Goal: Task Accomplishment & Management: Complete application form

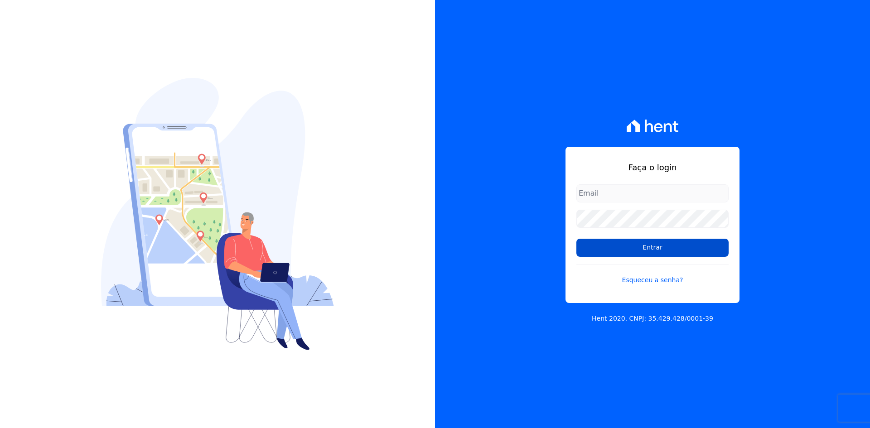
type input "[EMAIL_ADDRESS][DOMAIN_NAME]"
click at [649, 250] on input "Entrar" at bounding box center [652, 248] width 152 height 18
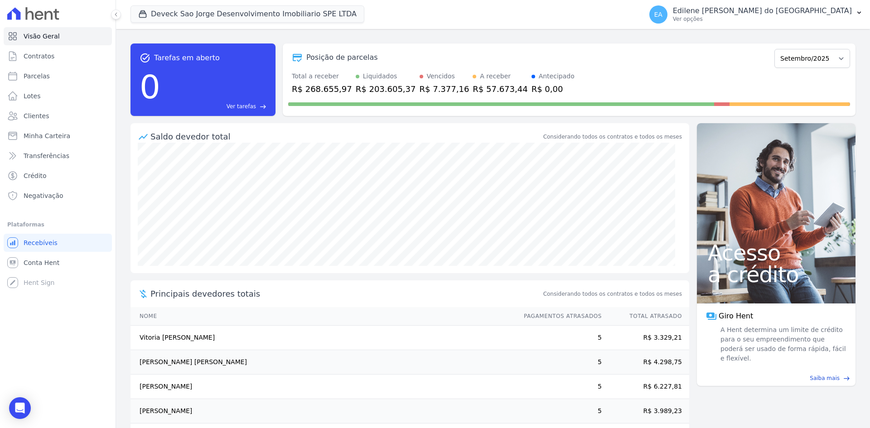
drag, startPoint x: 736, startPoint y: 19, endPoint x: 744, endPoint y: 30, distance: 14.6
click at [735, 19] on p "Ver opções" at bounding box center [762, 18] width 179 height 7
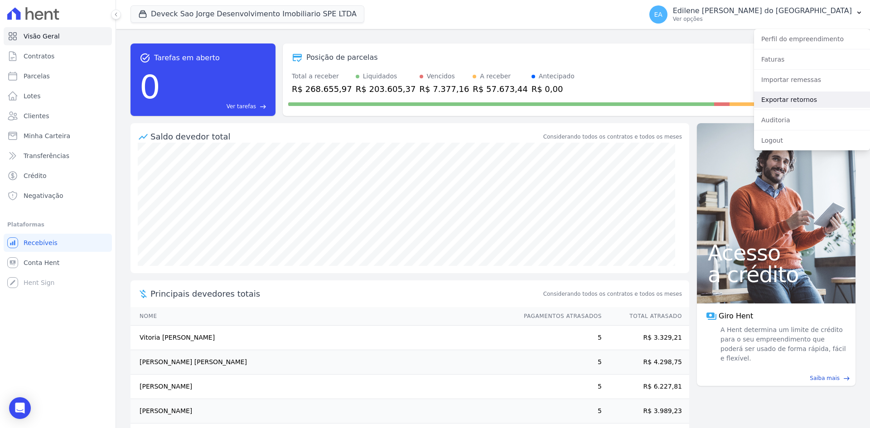
drag, startPoint x: 770, startPoint y: 100, endPoint x: 756, endPoint y: 100, distance: 14.5
click at [771, 100] on link "Exportar retornos" at bounding box center [812, 100] width 116 height 16
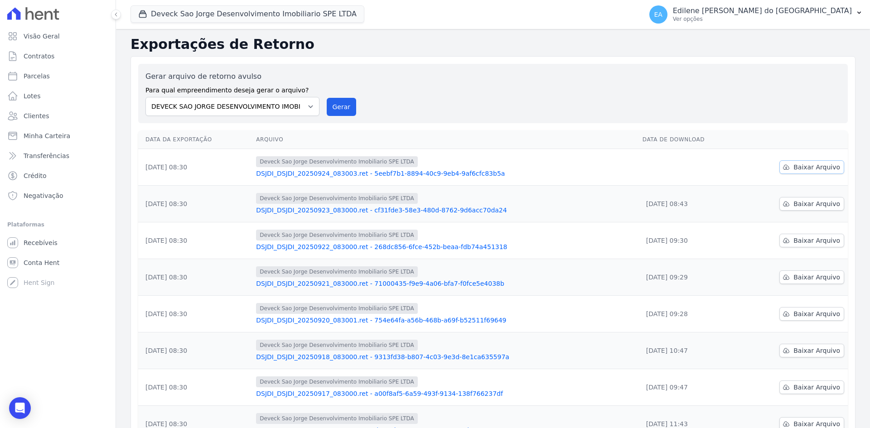
click at [805, 169] on span "Baixar Arquivo" at bounding box center [816, 167] width 47 height 9
click at [36, 54] on span "Contratos" at bounding box center [39, 56] width 31 height 9
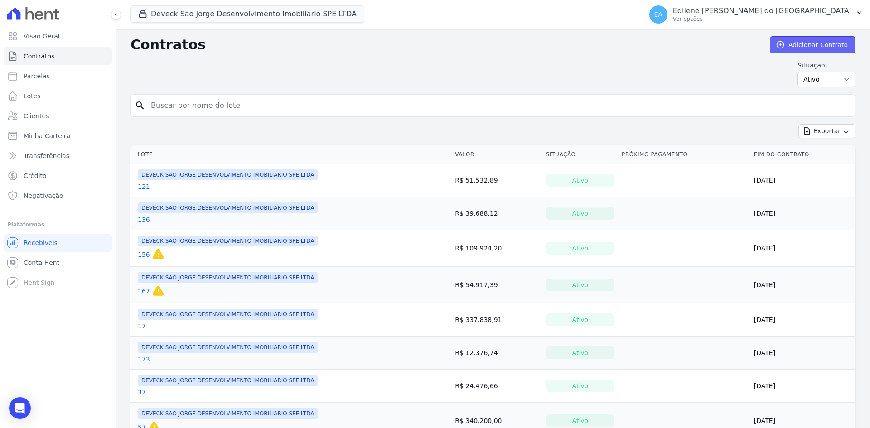
click at [801, 45] on link "Adicionar Contrato" at bounding box center [813, 44] width 86 height 17
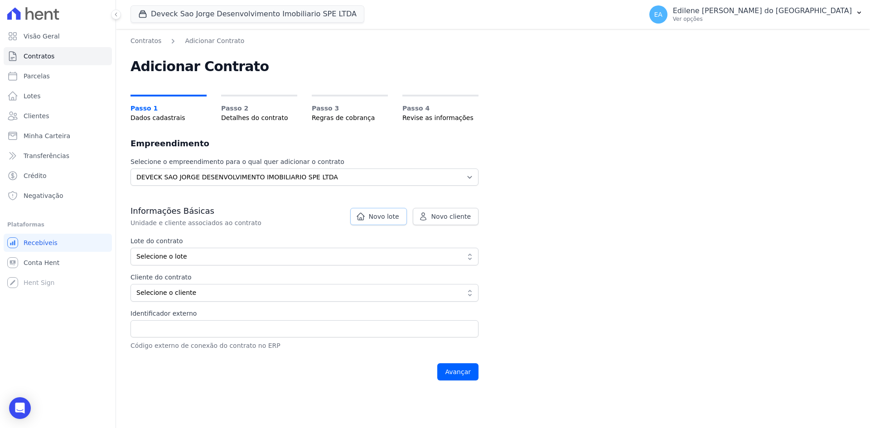
click at [386, 214] on span "Novo lote" at bounding box center [384, 216] width 30 height 9
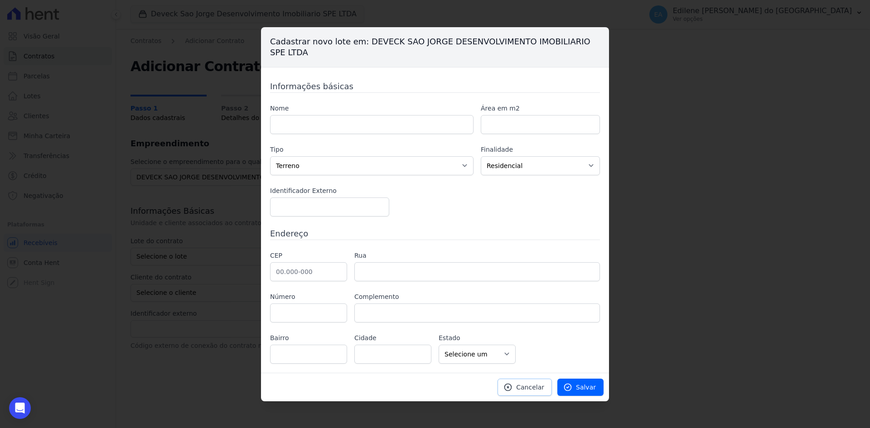
drag, startPoint x: 535, startPoint y: 388, endPoint x: 518, endPoint y: 377, distance: 20.1
click at [534, 389] on span "Cancelar" at bounding box center [530, 387] width 28 height 9
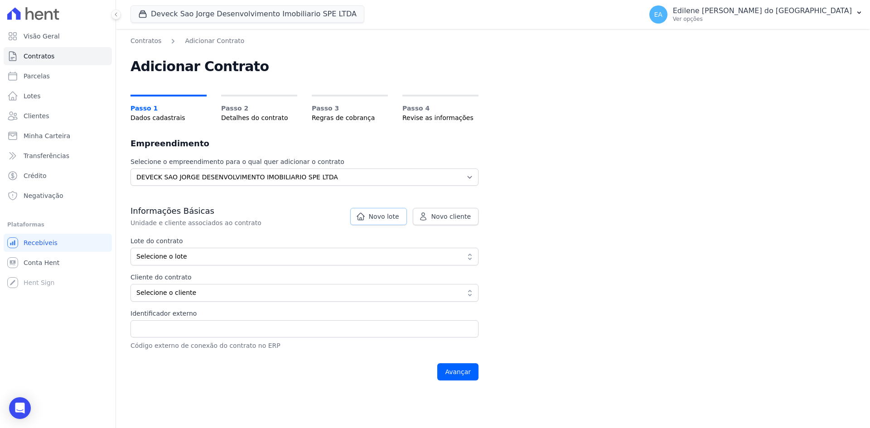
click at [379, 214] on span "Novo lote" at bounding box center [384, 216] width 30 height 9
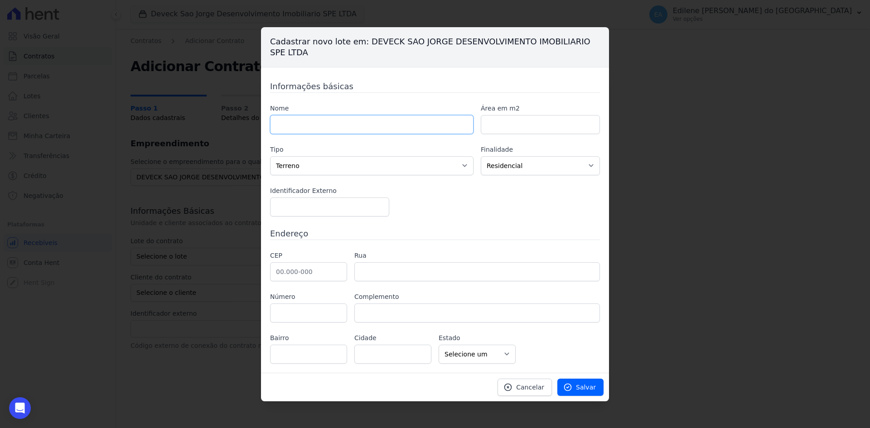
click at [331, 125] on input "text" at bounding box center [371, 124] width 203 height 19
type input "166"
click at [583, 387] on span "Salvar" at bounding box center [586, 387] width 20 height 9
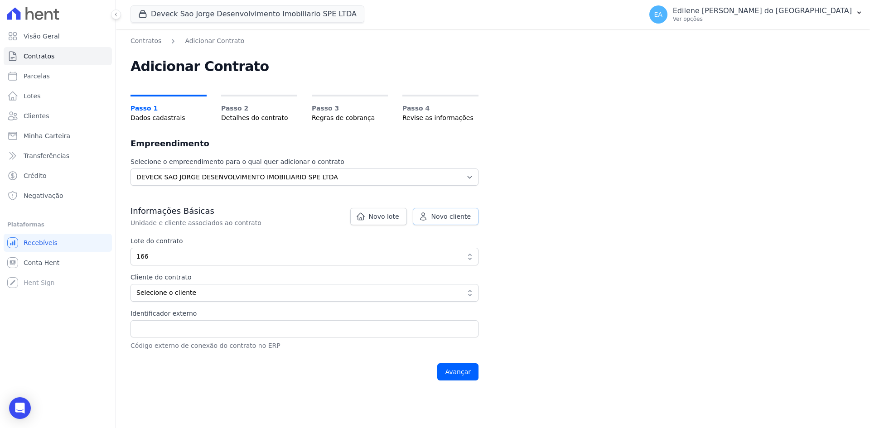
click at [458, 217] on span "Novo cliente" at bounding box center [450, 216] width 39 height 9
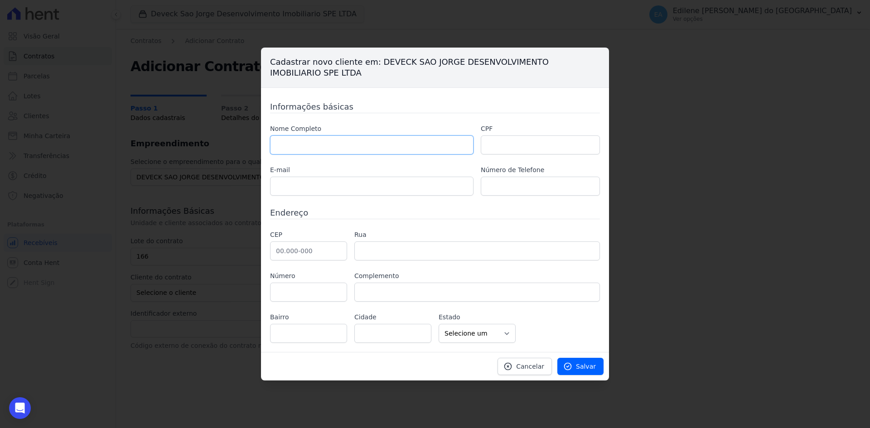
click at [325, 146] on input "text" at bounding box center [371, 144] width 203 height 19
type input "[PERSON_NAME]"
type input "480.967.738-95"
type input "esteralvesuniao@gmail.com"
type input "11.94822-5454"
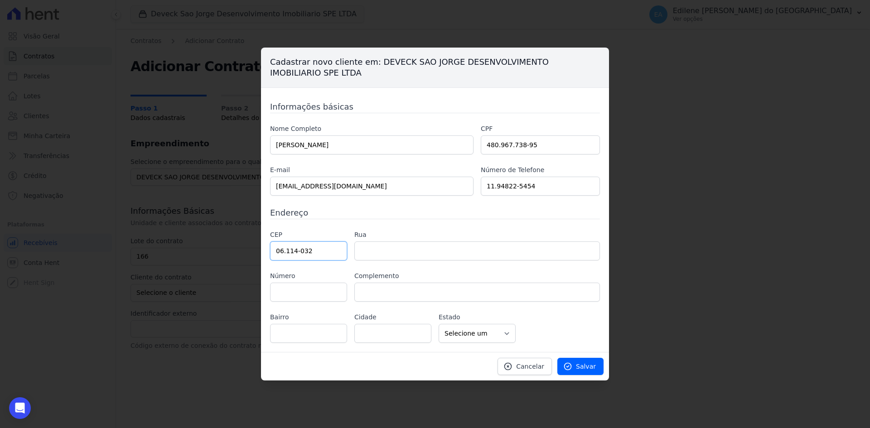
type input "06.114-032"
type input "Travessa Osvaldo Trautwein"
type input "Jardim das Flores"
type input "Osasco"
select select "SP"
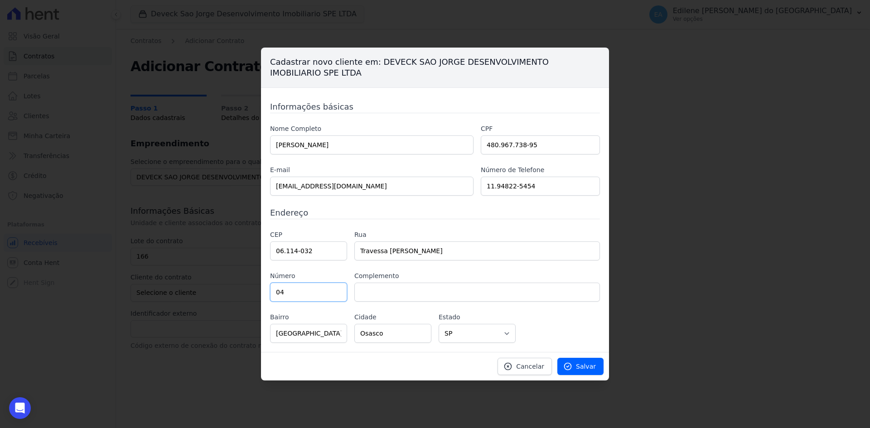
type input "04"
click at [586, 367] on span "Salvar" at bounding box center [586, 366] width 20 height 9
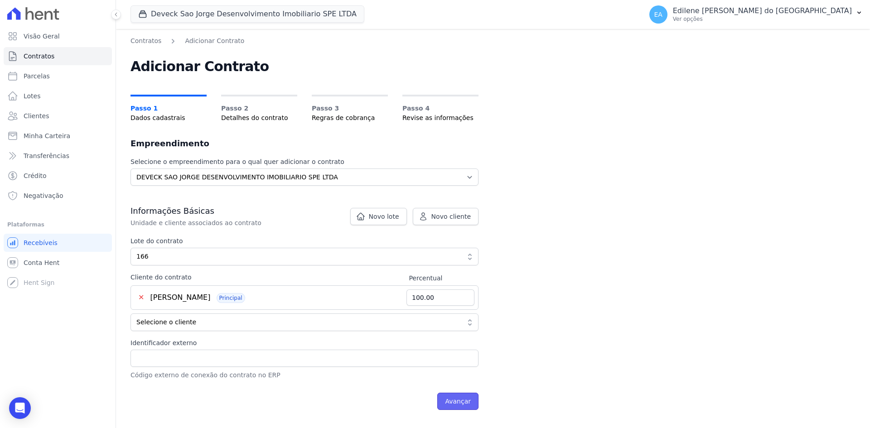
click at [462, 399] on input "Avançar" at bounding box center [457, 401] width 41 height 17
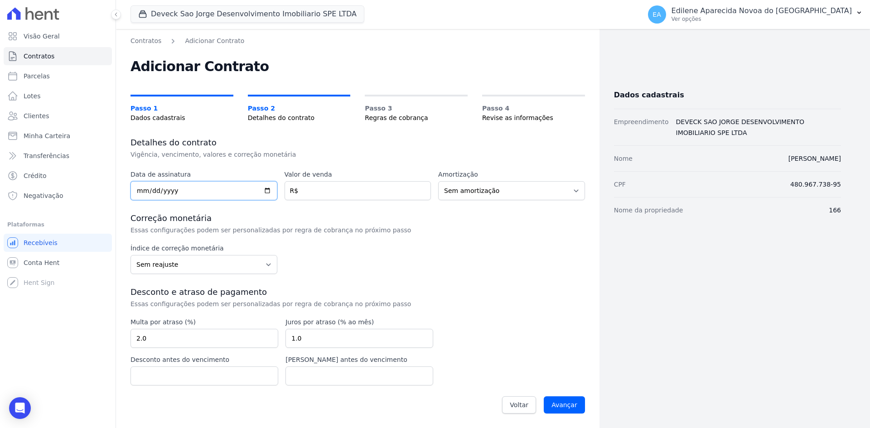
click at [138, 188] on input "date" at bounding box center [203, 190] width 147 height 19
type input "2025-09-06"
click at [322, 191] on input "number" at bounding box center [358, 190] width 147 height 19
type input "103842.81"
click at [575, 189] on select "Sem amortização Price Sac" at bounding box center [511, 190] width 147 height 19
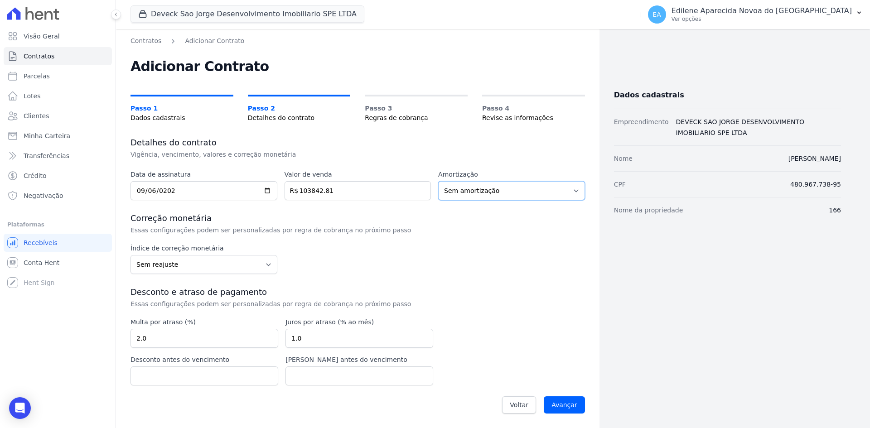
click at [438, 181] on select "Sem amortização Price Sac" at bounding box center [511, 190] width 147 height 19
click at [265, 265] on select "Sem reajuste Média dos últimos 12 meses acumulado de INCCM Média dos últimos 12…" at bounding box center [203, 264] width 147 height 19
select select "inccdi"
click at [130, 255] on select "Sem reajuste Média dos últimos 12 meses acumulado de INCCM Média dos últimos 12…" at bounding box center [203, 264] width 147 height 19
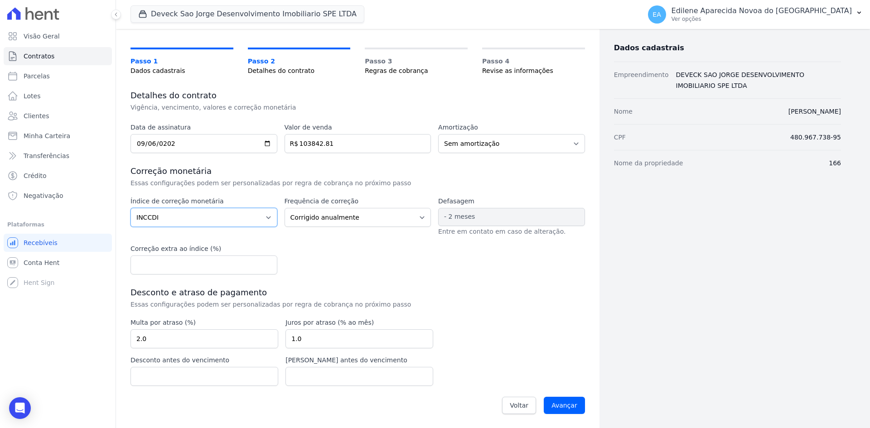
scroll to position [48, 0]
drag, startPoint x: 322, startPoint y: 341, endPoint x: 270, endPoint y: 341, distance: 51.2
click at [270, 341] on div "Multa por atraso (%) 2.0 Juros por atraso (% ao mês) 1.0 Desconto antes do venc…" at bounding box center [281, 352] width 303 height 68
type input "0.03"
click at [561, 407] on input "Avançar" at bounding box center [564, 404] width 41 height 17
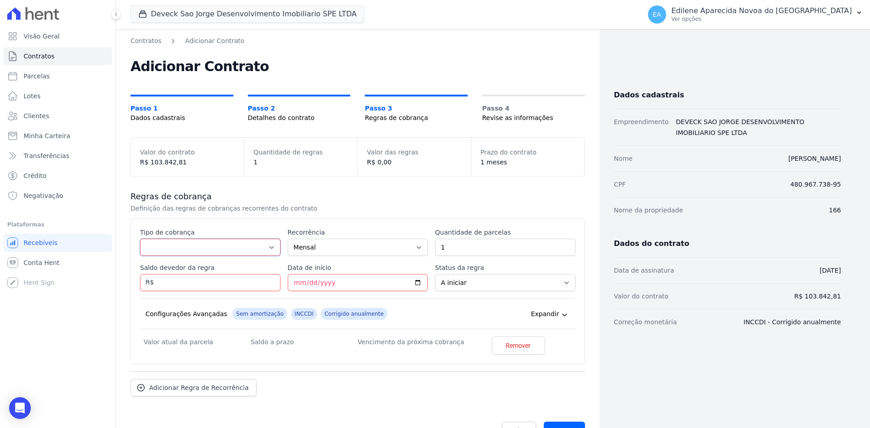
click at [268, 246] on select "Parcela Normal Entrada Sinal Intercalada Chaves Pré-chaves Pós-chaves Impostos …" at bounding box center [210, 247] width 140 height 17
select select "down_payment"
click at [140, 239] on select "Parcela Normal Entrada Sinal Intercalada Chaves Pré-chaves Pós-chaves Impostos …" at bounding box center [210, 247] width 140 height 17
click at [175, 280] on input "Saldo devedor da regra" at bounding box center [210, 282] width 140 height 17
type input "18754.81"
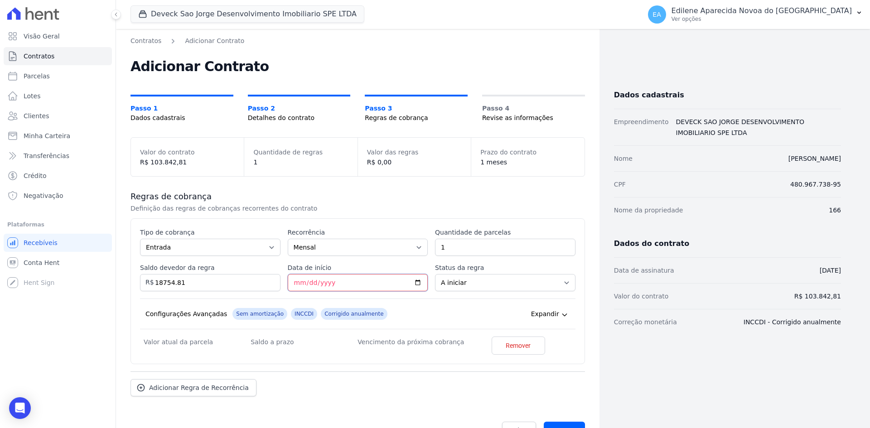
click at [290, 283] on input "Data de início" at bounding box center [358, 282] width 140 height 17
type input "2025-09-30"
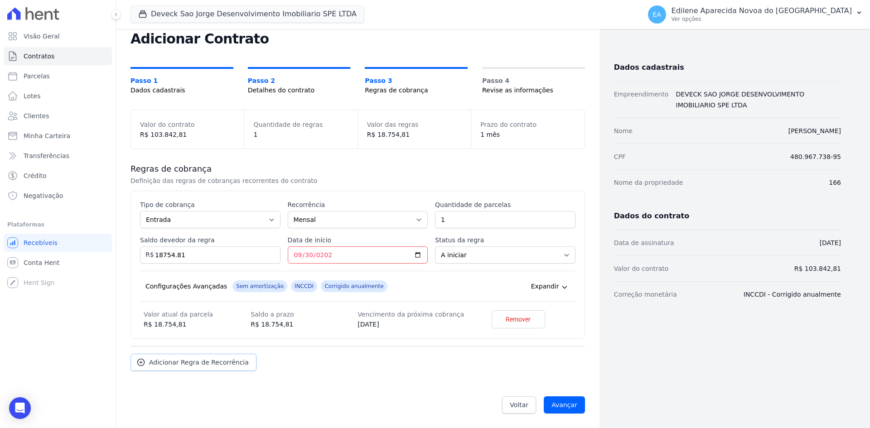
click at [178, 362] on span "Adicionar Regra de Recorrência" at bounding box center [199, 362] width 100 height 9
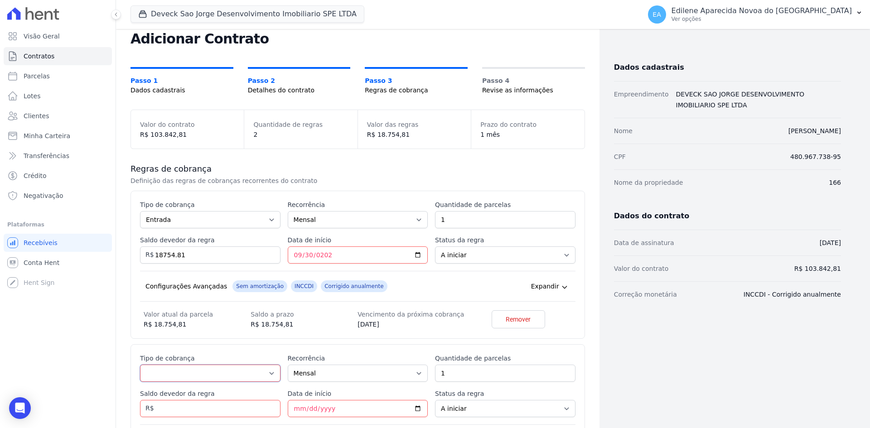
click at [216, 370] on select "Parcela Normal Entrada Sinal Intercalada Chaves Pré-chaves Pós-chaves Impostos …" at bounding box center [210, 373] width 140 height 17
select select "standard"
click at [140, 365] on select "Parcela Normal Entrada Sinal Intercalada Chaves Pré-chaves Pós-chaves Impostos …" at bounding box center [210, 373] width 140 height 17
click at [176, 407] on input "Saldo devedor da regra" at bounding box center [210, 408] width 140 height 17
drag, startPoint x: 200, startPoint y: 409, endPoint x: 85, endPoint y: 407, distance: 115.1
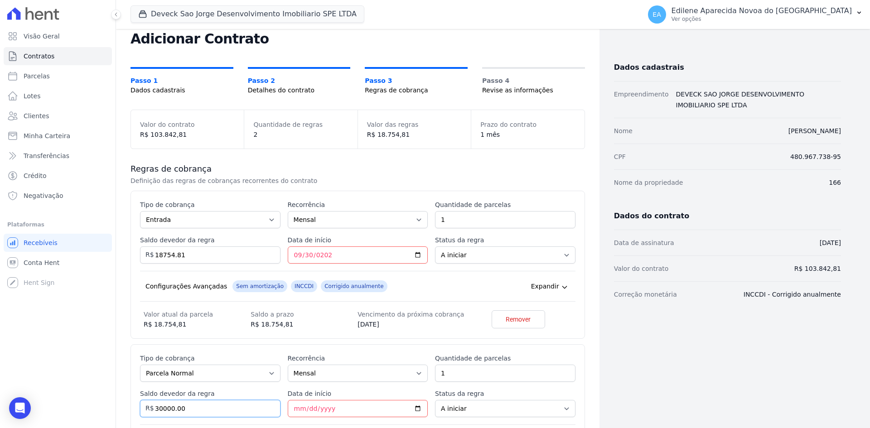
click at [85, 407] on div "Visão Geral Contratos Parcelas Lotes Clientes Minha Carteira Transferências Cré…" at bounding box center [435, 214] width 870 height 428
type input "30000.00"
type input "2025-10-10"
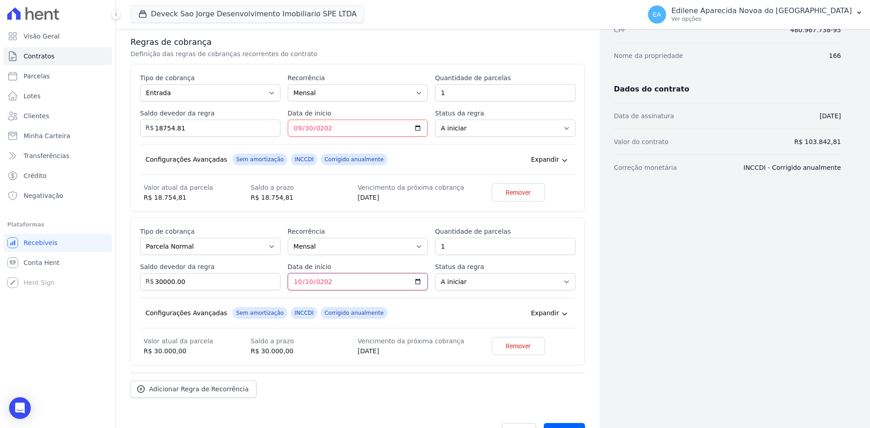
scroll to position [164, 0]
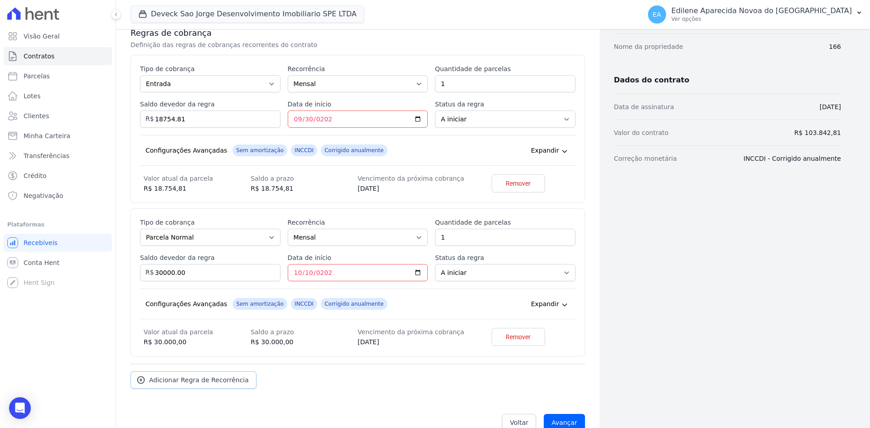
click at [220, 378] on span "Adicionar Regra de Recorrência" at bounding box center [199, 380] width 100 height 9
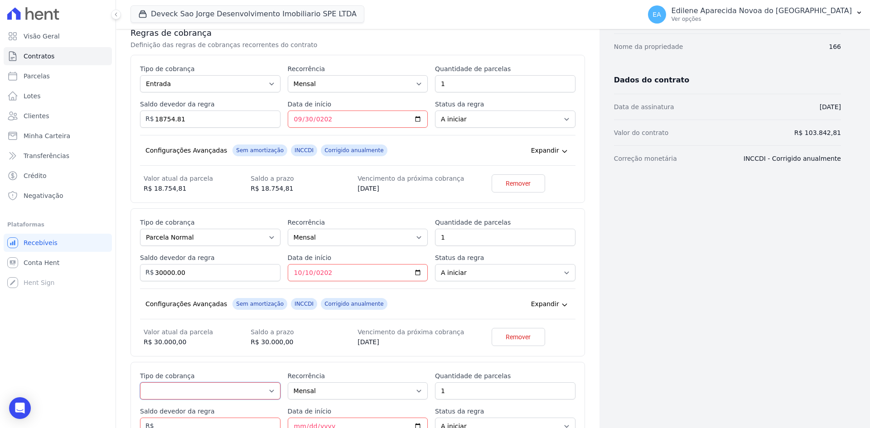
drag, startPoint x: 269, startPoint y: 392, endPoint x: 264, endPoint y: 391, distance: 5.1
click at [269, 392] on select "Parcela Normal Entrada Sinal Intercalada Chaves Pré-chaves Pós-chaves Impostos …" at bounding box center [210, 390] width 140 height 17
click at [330, 331] on dt "Saldo a prazo" at bounding box center [304, 332] width 107 height 11
drag, startPoint x: 268, startPoint y: 238, endPoint x: 261, endPoint y: 239, distance: 6.4
click at [268, 238] on select "Parcela Normal Entrada Sinal Intercalada Chaves Pré-chaves Pós-chaves Impostos …" at bounding box center [210, 237] width 140 height 17
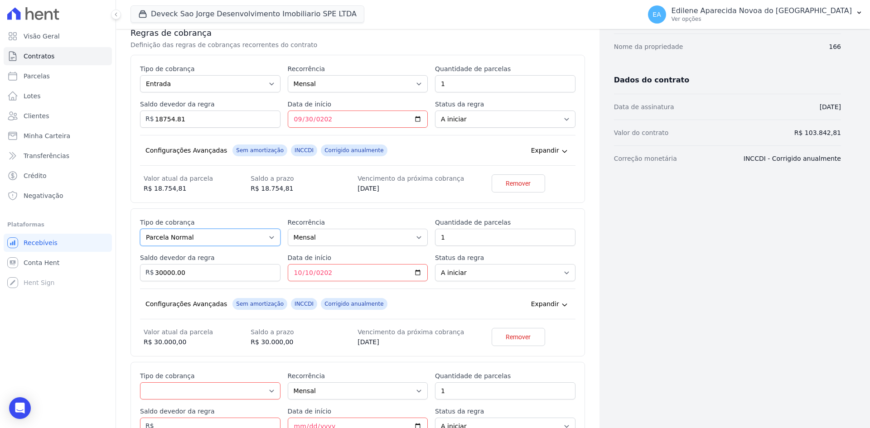
select select "interleaved"
click at [140, 229] on select "Parcela Normal Entrada Sinal Intercalada Chaves Pré-chaves Pós-chaves Impostos …" at bounding box center [210, 237] width 140 height 17
click at [271, 389] on select "Parcela Normal Entrada Sinal Intercalada Chaves Pré-chaves Pós-chaves Impostos …" at bounding box center [210, 390] width 140 height 17
select select "standard"
click at [140, 382] on select "Parcela Normal Entrada Sinal Intercalada Chaves Pré-chaves Pós-chaves Impostos …" at bounding box center [210, 390] width 140 height 17
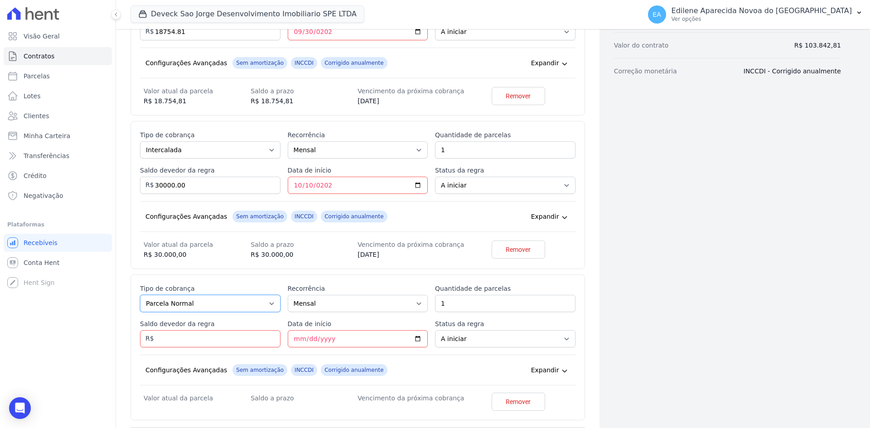
scroll to position [254, 0]
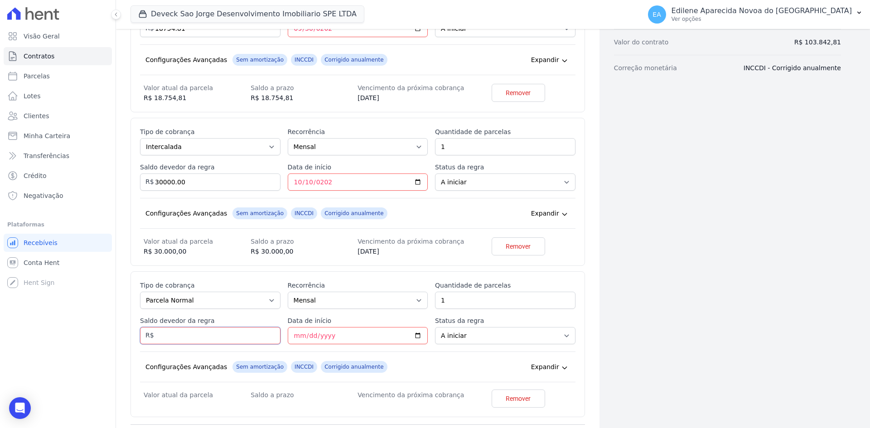
click at [190, 336] on input "Saldo devedor da regra" at bounding box center [210, 335] width 140 height 17
type input "1886.00"
click at [294, 334] on input "Data de início" at bounding box center [358, 335] width 140 height 17
type input "2025-10-20"
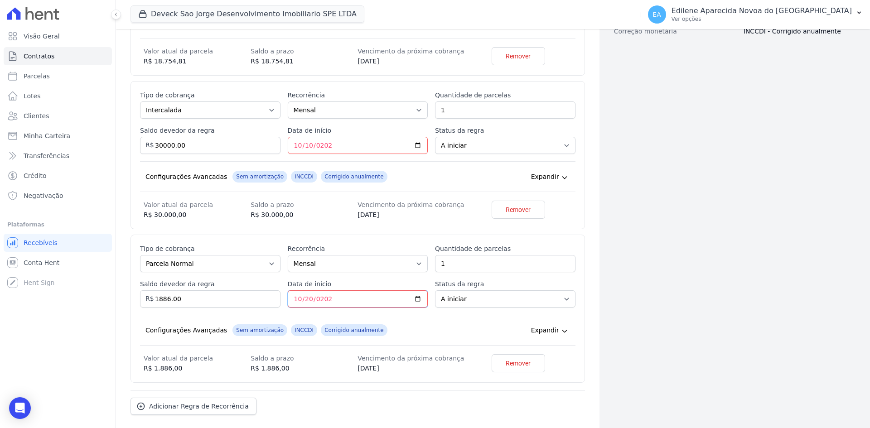
scroll to position [335, 0]
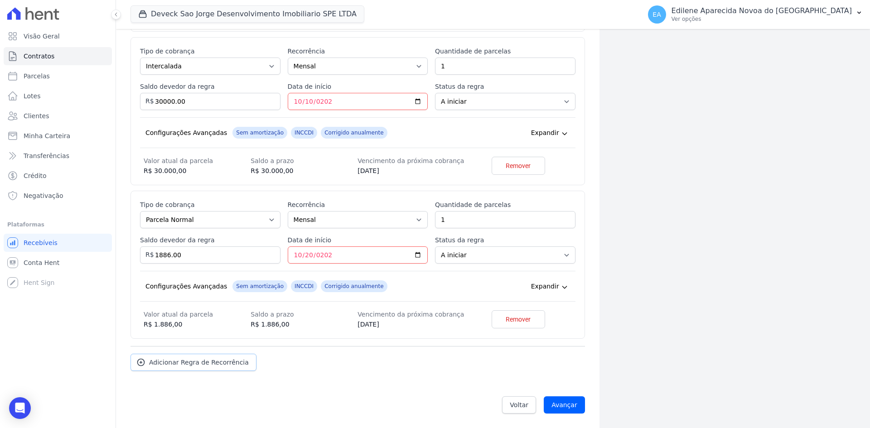
click at [185, 362] on span "Adicionar Regra de Recorrência" at bounding box center [199, 362] width 100 height 9
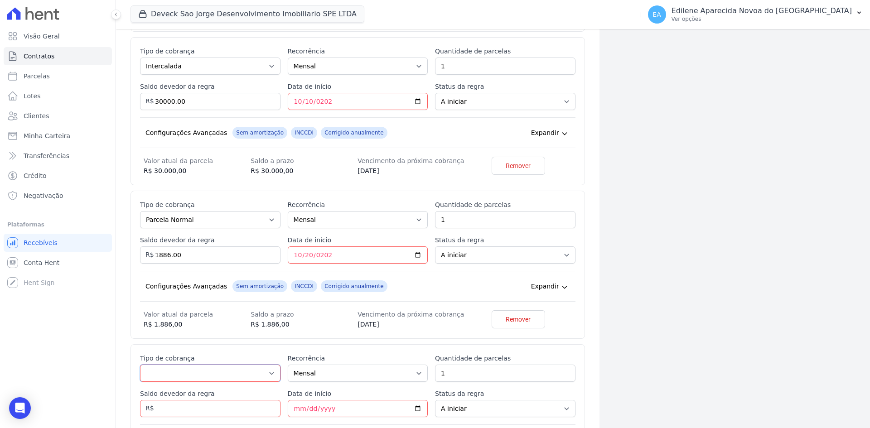
click at [267, 372] on select "Parcela Normal Entrada Sinal Intercalada Chaves Pré-chaves Pós-chaves Impostos …" at bounding box center [210, 373] width 140 height 17
select select "interleaved"
click at [140, 365] on select "Parcela Normal Entrada Sinal Intercalada Chaves Pré-chaves Pós-chaves Impostos …" at bounding box center [210, 373] width 140 height 17
click at [199, 409] on input "Saldo devedor da regra" at bounding box center [210, 408] width 140 height 17
type input "30000.00"
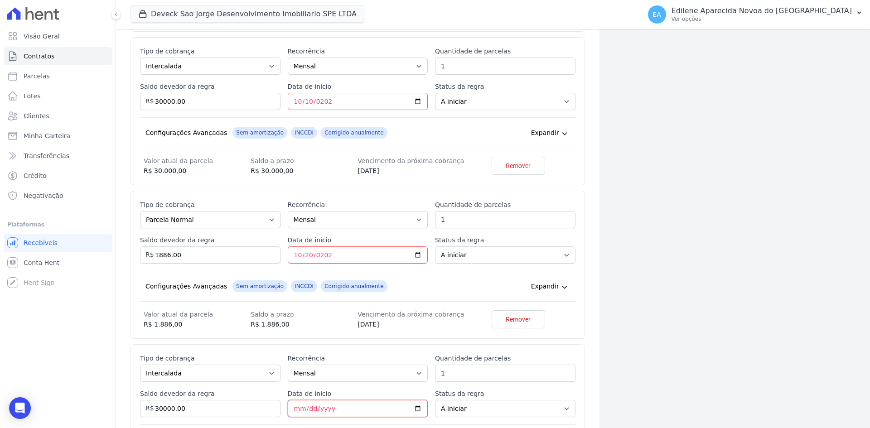
click at [294, 410] on input "Data de início" at bounding box center [358, 408] width 140 height 17
type input "2025-11-10"
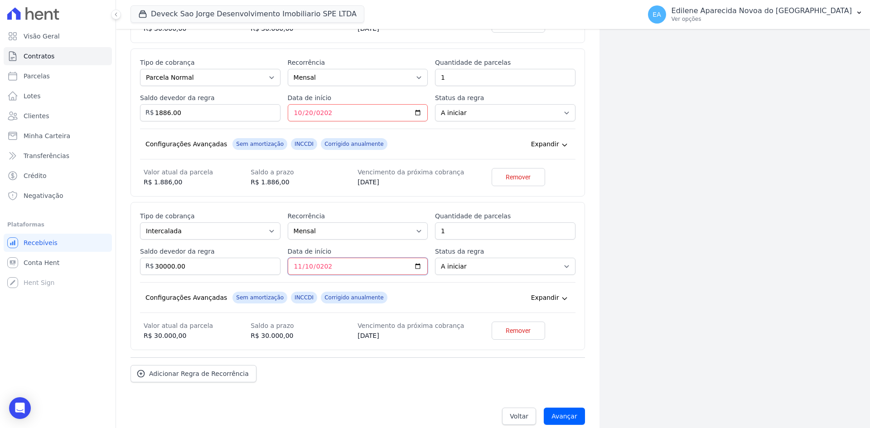
scroll to position [488, 0]
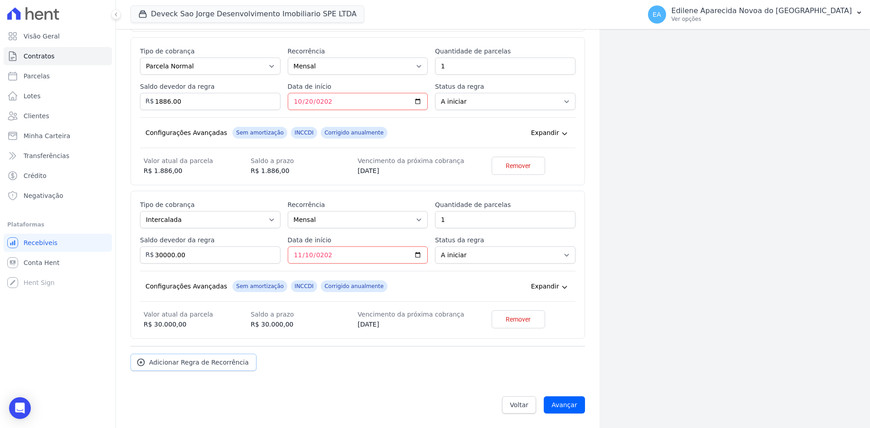
click at [187, 365] on span "Adicionar Regra de Recorrência" at bounding box center [199, 362] width 100 height 9
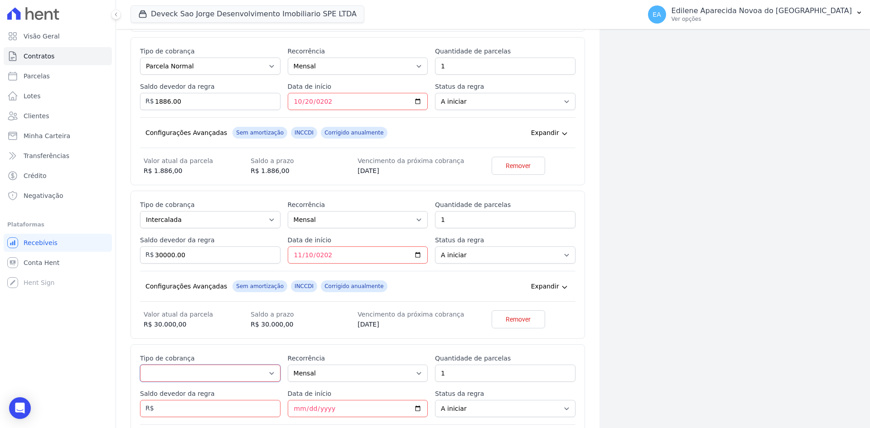
drag, startPoint x: 270, startPoint y: 371, endPoint x: 264, endPoint y: 365, distance: 9.0
click at [269, 371] on select "Parcela Normal Entrada Sinal Intercalada Chaves Pré-chaves Pós-chaves Impostos …" at bounding box center [210, 373] width 140 height 17
select select "standard"
click at [140, 365] on select "Parcela Normal Entrada Sinal Intercalada Chaves Pré-chaves Pós-chaves Impostos …" at bounding box center [210, 373] width 140 height 17
click at [562, 372] on input "2" at bounding box center [505, 373] width 140 height 17
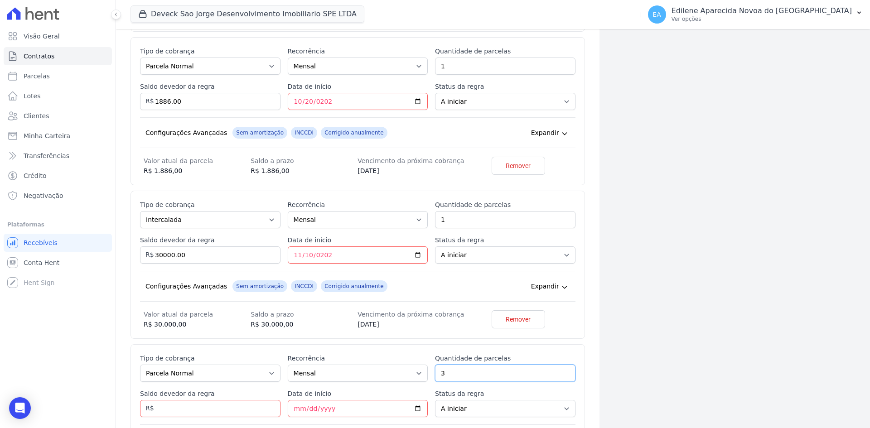
click at [562, 372] on input "3" at bounding box center [505, 373] width 140 height 17
click at [562, 372] on input "4" at bounding box center [505, 373] width 140 height 17
click at [562, 372] on input "5" at bounding box center [505, 373] width 140 height 17
click at [562, 372] on input "6" at bounding box center [505, 373] width 140 height 17
type input "7"
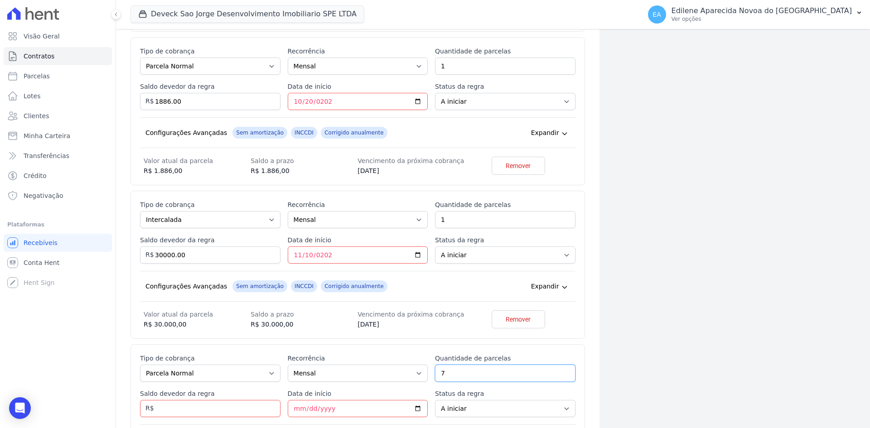
click at [560, 371] on input "7" at bounding box center [505, 373] width 140 height 17
click at [187, 413] on input "Saldo devedor da regra" at bounding box center [210, 408] width 140 height 17
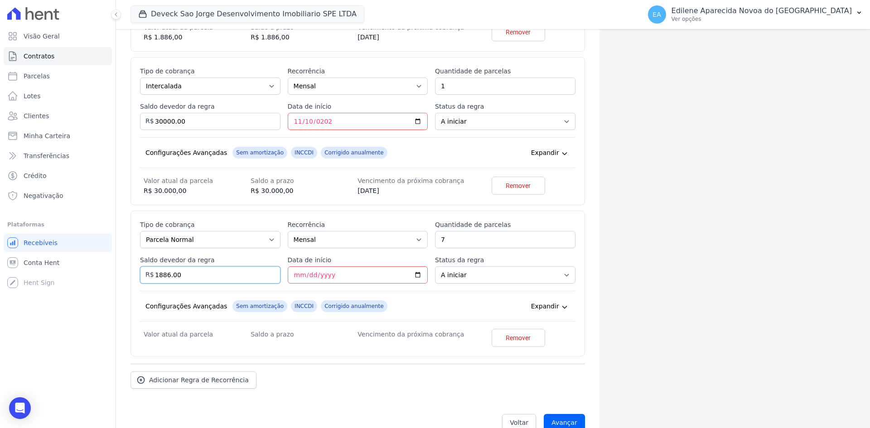
scroll to position [624, 0]
click at [269, 275] on input "1885.99" at bounding box center [210, 272] width 140 height 17
drag, startPoint x: 202, startPoint y: 274, endPoint x: 77, endPoint y: 270, distance: 125.1
click at [77, 270] on div "Visão Geral Contratos Parcelas Lotes Clientes Minha Carteira Transferências Cré…" at bounding box center [435, 214] width 870 height 428
type input "13202.00"
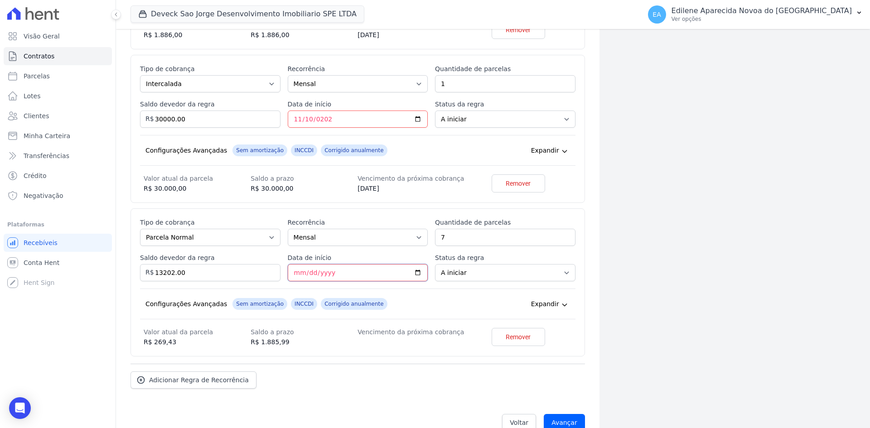
click at [293, 274] on input "Data de início" at bounding box center [358, 272] width 140 height 17
type input "2025-11-20"
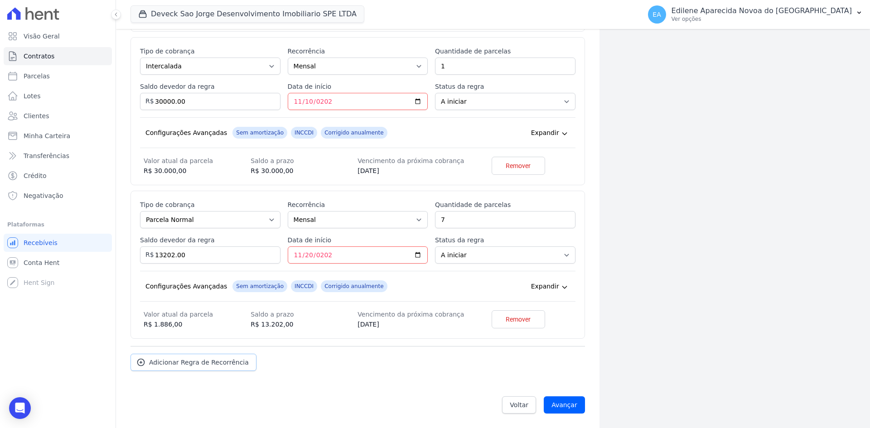
click at [208, 366] on span "Adicionar Regra de Recorrência" at bounding box center [199, 362] width 100 height 9
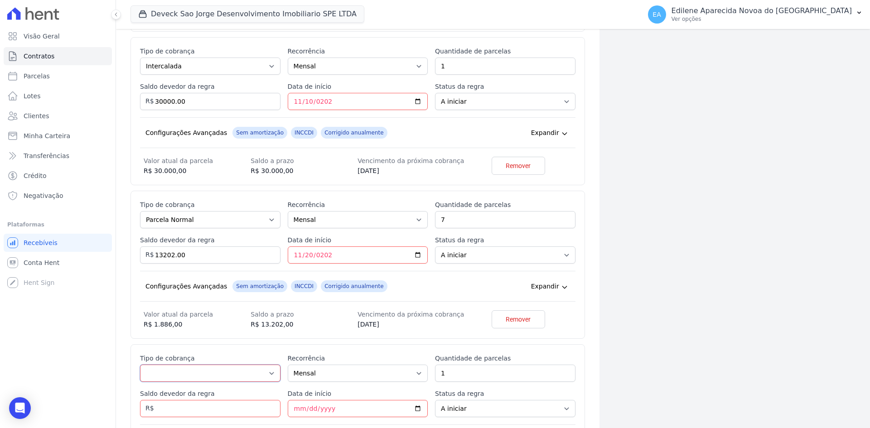
click at [271, 374] on select "Parcela Normal Entrada Sinal Intercalada Chaves Pré-chaves Pós-chaves Impostos …" at bounding box center [210, 373] width 140 height 17
select select "interleaved"
click at [140, 365] on select "Parcela Normal Entrada Sinal Intercalada Chaves Pré-chaves Pós-chaves Impostos …" at bounding box center [210, 373] width 140 height 17
click at [171, 408] on input "Saldo devedor da regra" at bounding box center [210, 408] width 140 height 17
type input "10000.00"
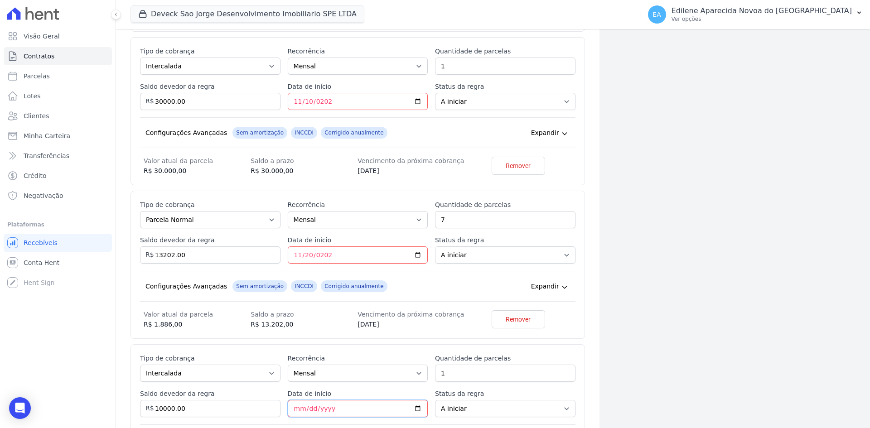
click at [294, 409] on input "Data de início" at bounding box center [358, 408] width 140 height 17
type input "2025-12-10"
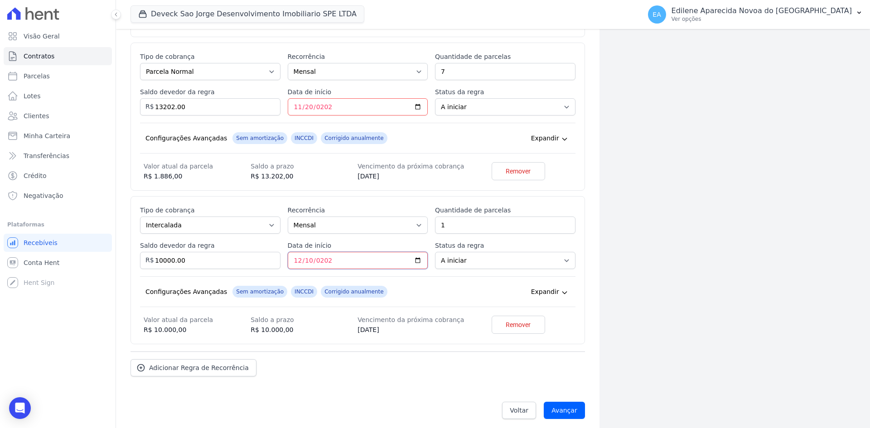
scroll to position [796, 0]
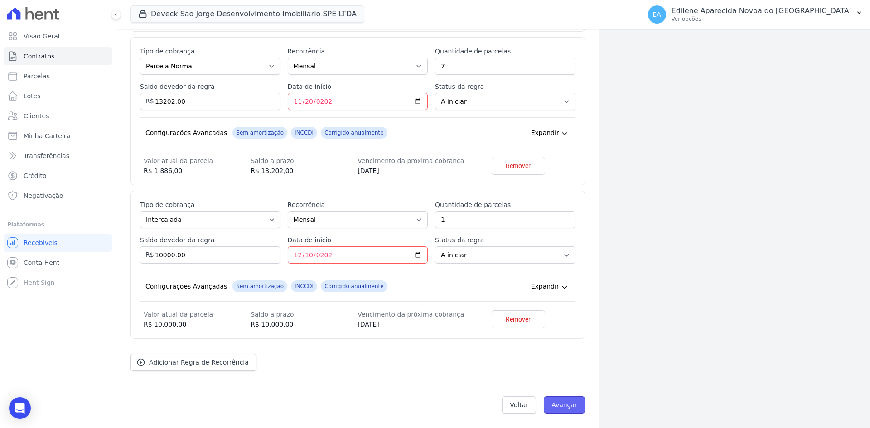
click at [569, 406] on input "Avançar" at bounding box center [564, 404] width 41 height 17
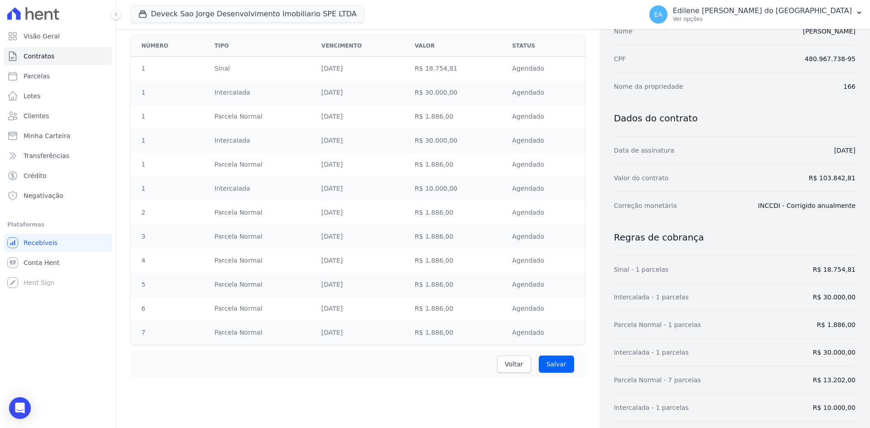
scroll to position [136, 0]
click at [554, 363] on input "Salvar" at bounding box center [556, 363] width 35 height 17
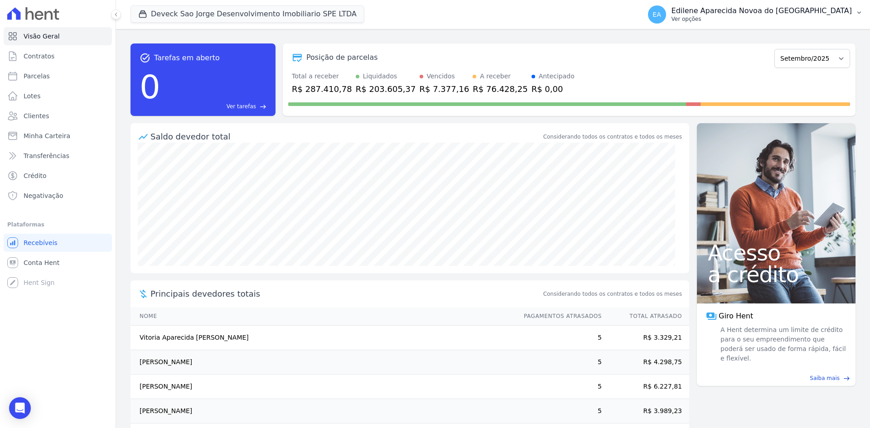
drag, startPoint x: 720, startPoint y: 19, endPoint x: 726, endPoint y: 27, distance: 10.3
click at [719, 19] on p "Ver opções" at bounding box center [761, 18] width 180 height 7
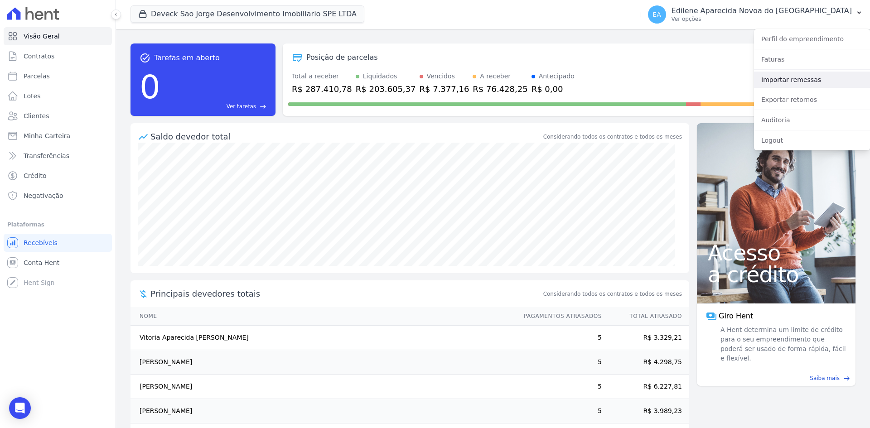
click at [782, 81] on link "Importar remessas" at bounding box center [812, 80] width 116 height 16
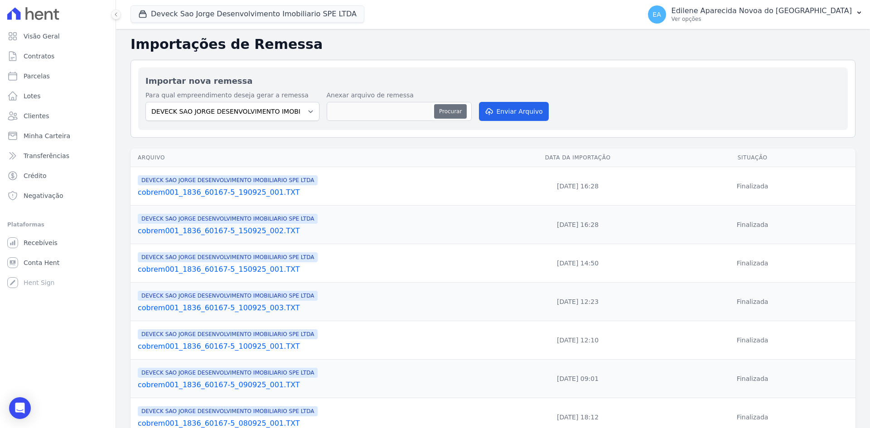
click at [455, 113] on button "Procurar" at bounding box center [450, 111] width 33 height 14
type input "cobrem001_1836_60167-5_240925_001.TXT"
click at [515, 106] on button "Enviar Arquivo" at bounding box center [514, 111] width 70 height 19
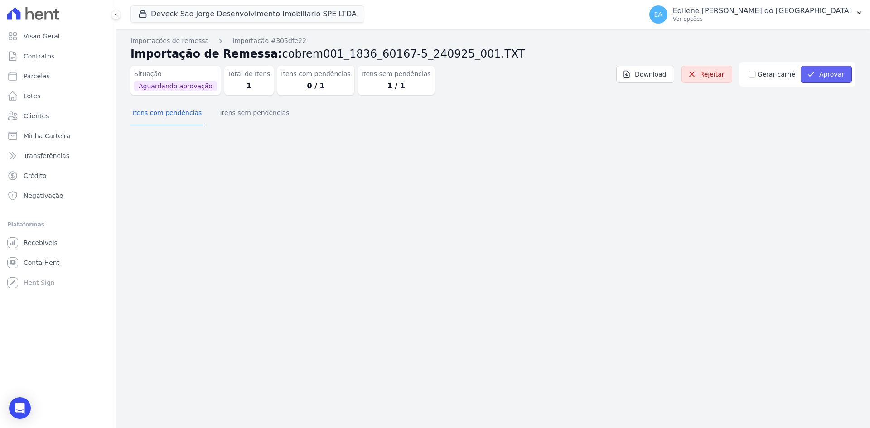
drag, startPoint x: 831, startPoint y: 72, endPoint x: 804, endPoint y: 70, distance: 26.9
click at [830, 72] on button "Aprovar" at bounding box center [826, 74] width 51 height 17
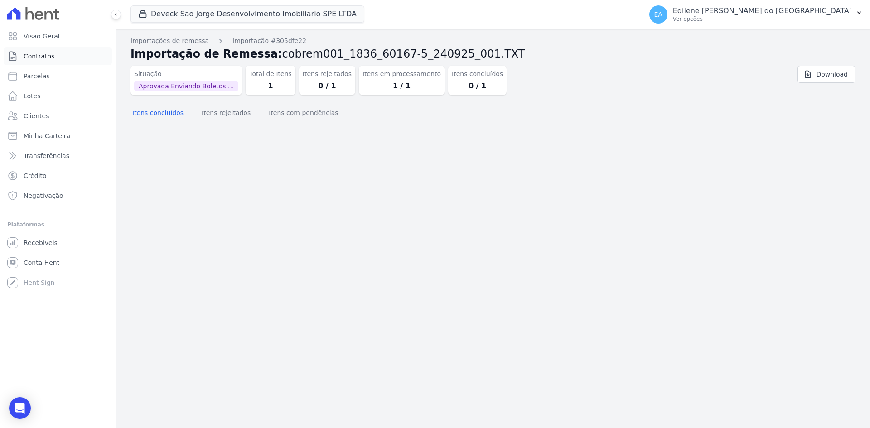
click at [44, 54] on span "Contratos" at bounding box center [39, 56] width 31 height 9
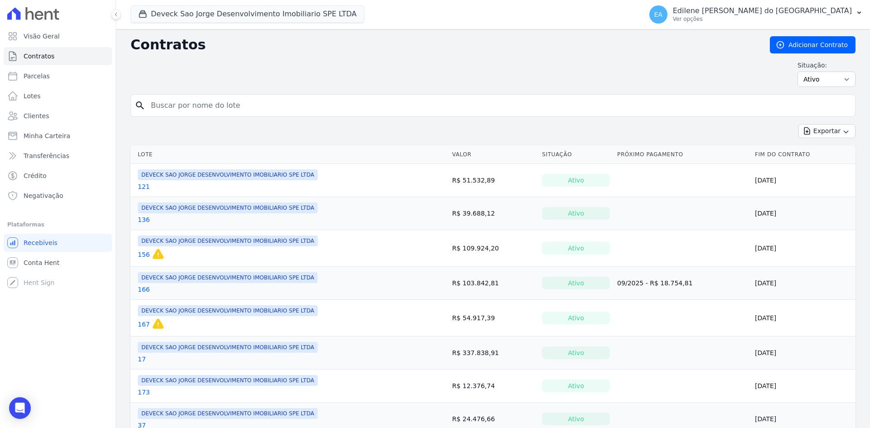
click at [199, 104] on input "search" at bounding box center [498, 105] width 706 height 18
type input "166"
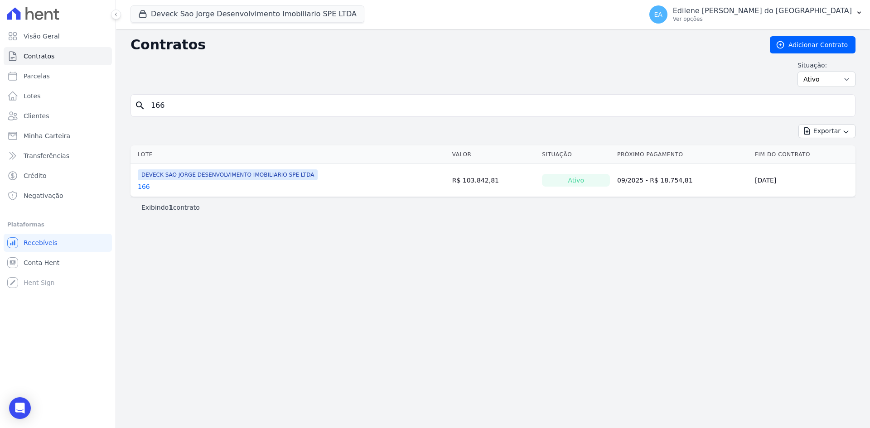
click at [146, 185] on link "166" at bounding box center [144, 186] width 12 height 9
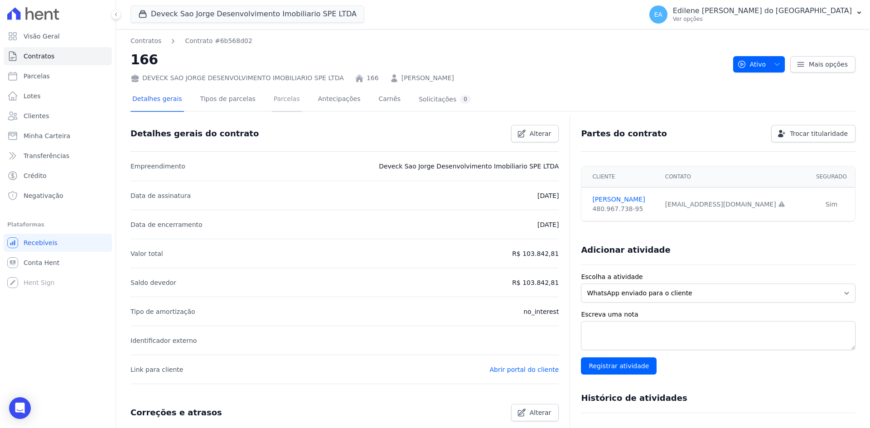
click at [272, 98] on link "Parcelas" at bounding box center [287, 100] width 30 height 24
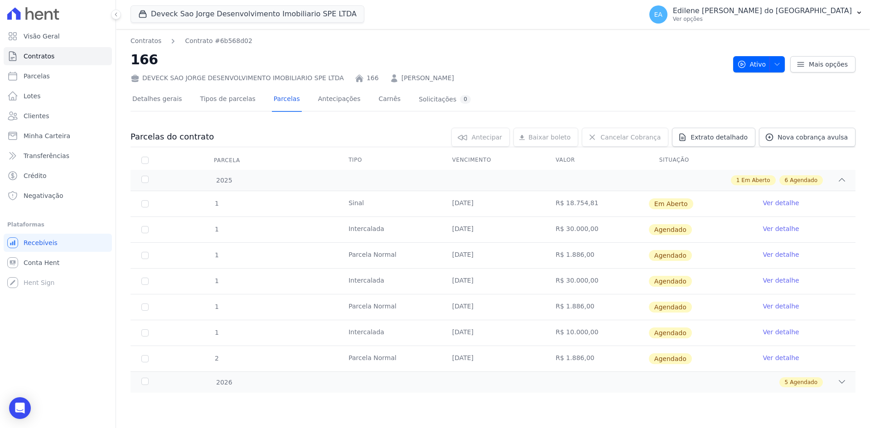
click at [788, 204] on link "Ver detalhe" at bounding box center [780, 202] width 36 height 9
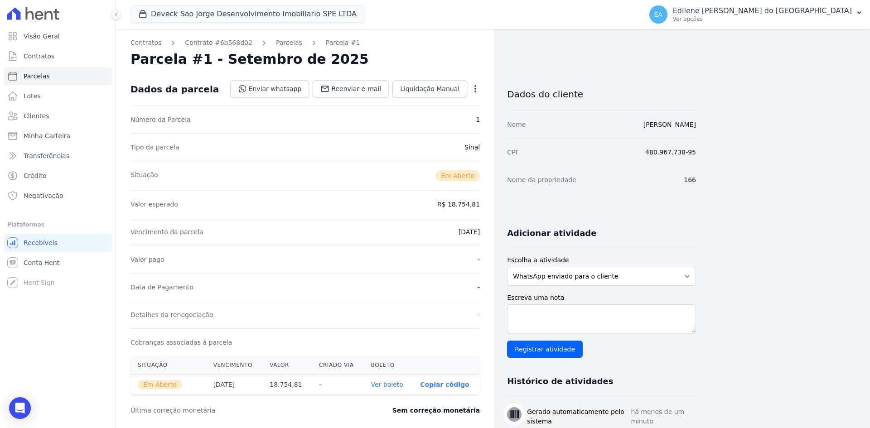
click at [387, 383] on link "Ver boleto" at bounding box center [387, 384] width 32 height 7
